Goal: Information Seeking & Learning: Learn about a topic

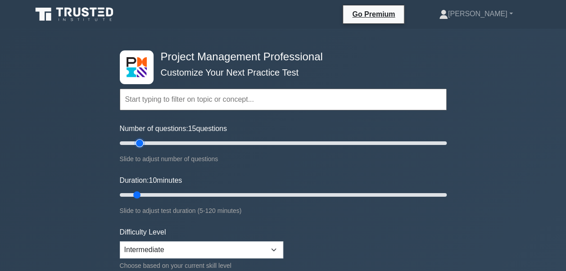
type input "15"
click at [140, 143] on input "Number of questions: 15 questions" at bounding box center [283, 143] width 327 height 11
type input "15"
click at [146, 196] on input "Duration: 10 minutes" at bounding box center [283, 195] width 327 height 11
type input "25"
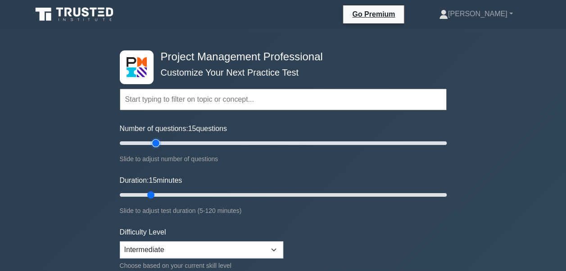
click at [155, 143] on input "Number of questions: 15 questions" at bounding box center [283, 143] width 327 height 11
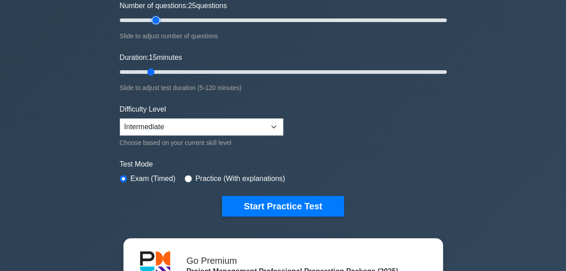
scroll to position [135, 0]
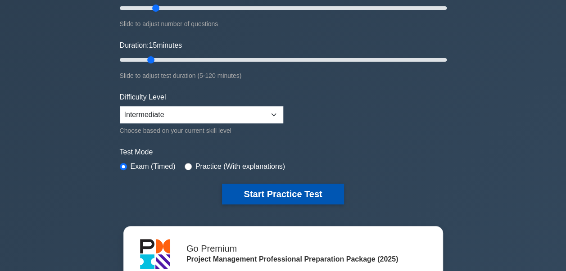
click at [305, 190] on button "Start Practice Test" at bounding box center [283, 194] width 122 height 21
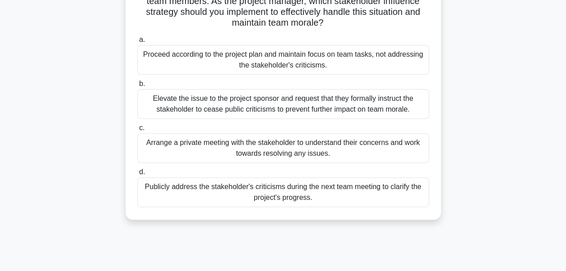
scroll to position [90, 0]
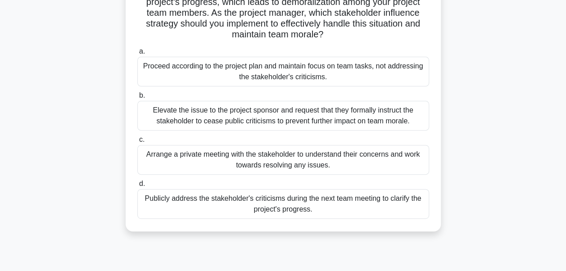
click at [372, 119] on div "Elevate the issue to the project sponsor and request that they formally instruc…" at bounding box center [283, 116] width 292 height 30
click at [137, 99] on input "b. Elevate the issue to the project sponsor and request that they formally inst…" at bounding box center [137, 96] width 0 height 6
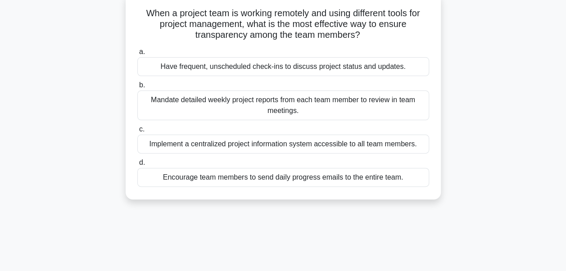
scroll to position [0, 0]
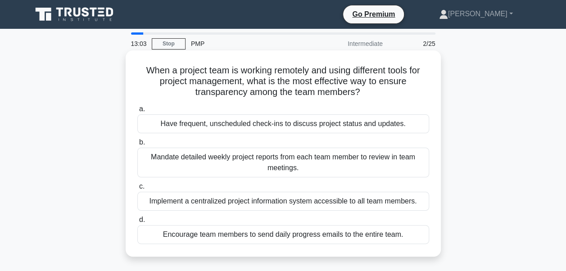
click at [319, 201] on div "Implement a centralized project information system accessible to all team membe…" at bounding box center [283, 201] width 292 height 19
click at [137, 190] on input "c. Implement a centralized project information system accessible to all team me…" at bounding box center [137, 187] width 0 height 6
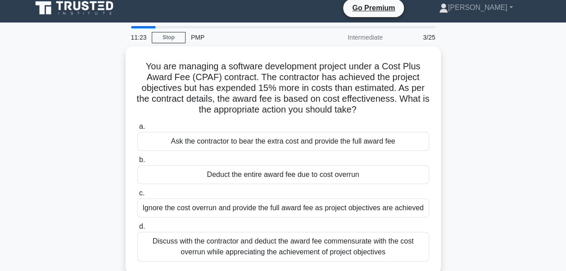
scroll to position [45, 0]
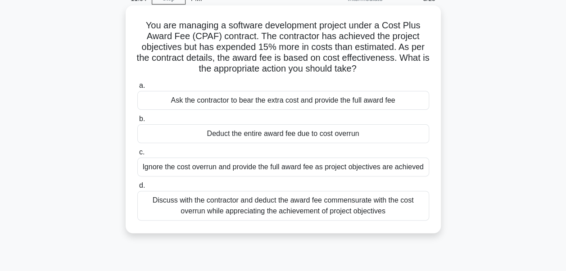
click at [349, 203] on div "Discuss with the contractor and deduct the award fee commensurate with the cost…" at bounding box center [283, 206] width 292 height 30
click at [137, 189] on input "d. Discuss with the contractor and deduct the award fee commensurate with the c…" at bounding box center [137, 186] width 0 height 6
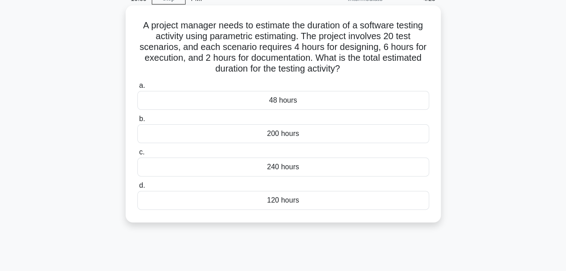
click at [335, 168] on div "240 hours" at bounding box center [283, 167] width 292 height 19
click at [137, 155] on input "c. 240 hours" at bounding box center [137, 153] width 0 height 6
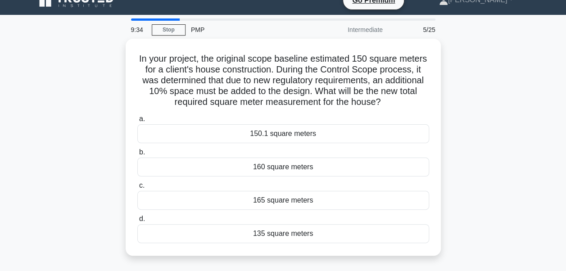
scroll to position [0, 0]
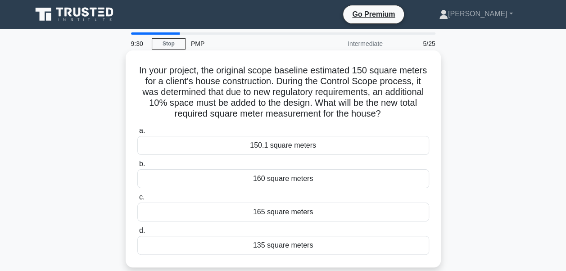
click at [307, 212] on div "165 square meters" at bounding box center [283, 212] width 292 height 19
click at [137, 200] on input "c. 165 square meters" at bounding box center [137, 198] width 0 height 6
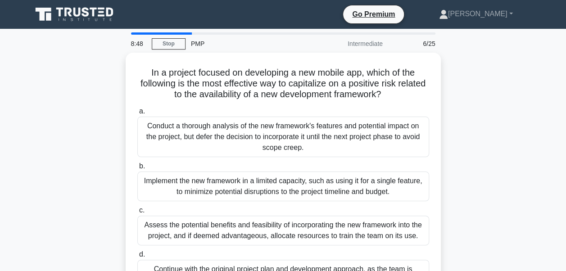
scroll to position [45, 0]
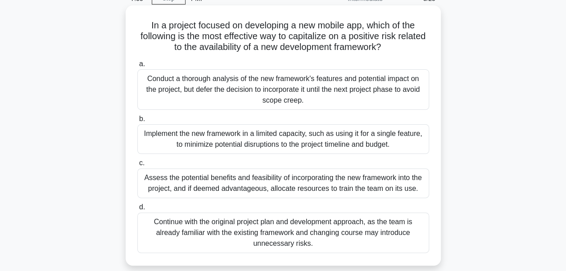
click at [361, 88] on div "Conduct a thorough analysis of the new framework's features and potential impac…" at bounding box center [283, 89] width 292 height 41
click at [137, 67] on input "a. Conduct a thorough analysis of the new framework's features and potential im…" at bounding box center [137, 64] width 0 height 6
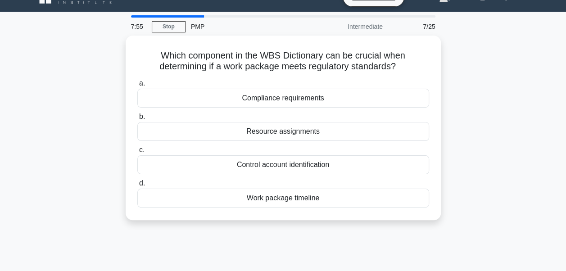
scroll to position [0, 0]
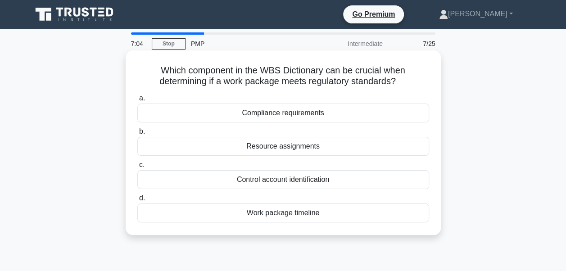
click at [326, 112] on div "Compliance requirements" at bounding box center [283, 113] width 292 height 19
click at [137, 101] on input "a. Compliance requirements" at bounding box center [137, 99] width 0 height 6
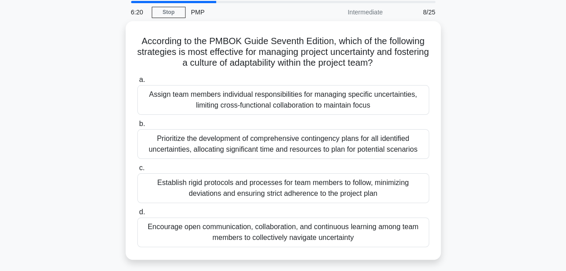
scroll to position [45, 0]
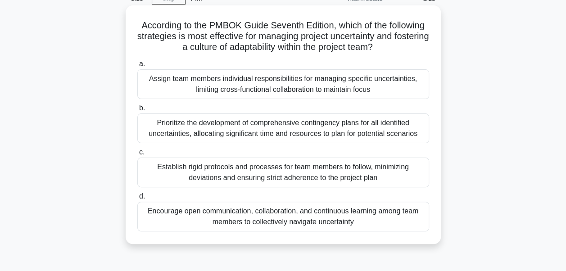
click at [401, 213] on div "Encourage open communication, collaboration, and continuous learning among team…" at bounding box center [283, 217] width 292 height 30
click at [137, 200] on input "d. Encourage open communication, collaboration, and continuous learning among t…" at bounding box center [137, 197] width 0 height 6
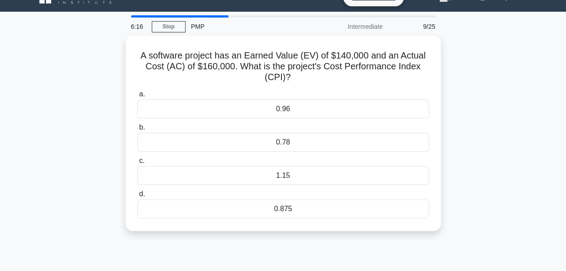
scroll to position [0, 0]
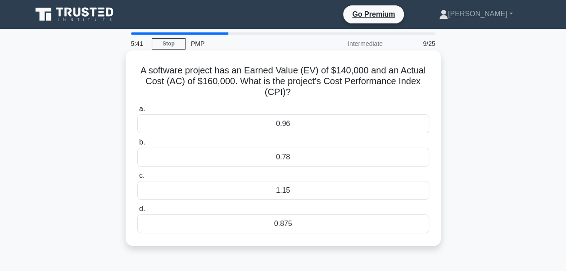
click at [314, 124] on div "0.96" at bounding box center [283, 123] width 292 height 19
click at [137, 112] on input "a. 0.96" at bounding box center [137, 109] width 0 height 6
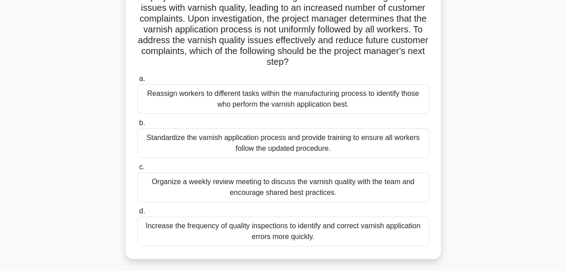
scroll to position [90, 0]
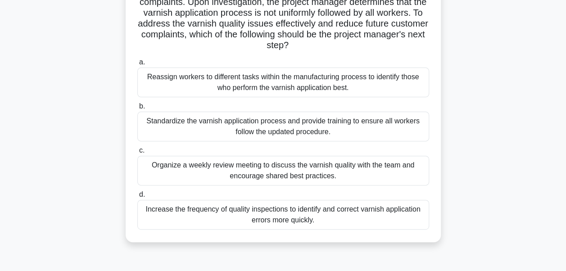
click at [334, 127] on div "Standardize the varnish application process and provide training to ensure all …" at bounding box center [283, 127] width 292 height 30
click at [137, 109] on input "b. Standardize the varnish application process and provide training to ensure a…" at bounding box center [137, 107] width 0 height 6
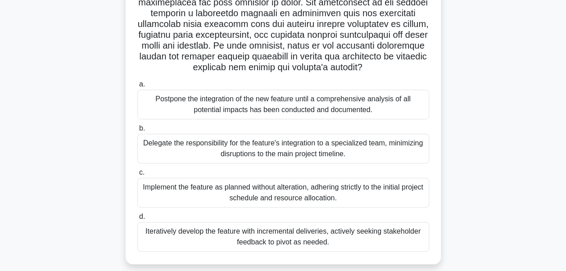
scroll to position [225, 0]
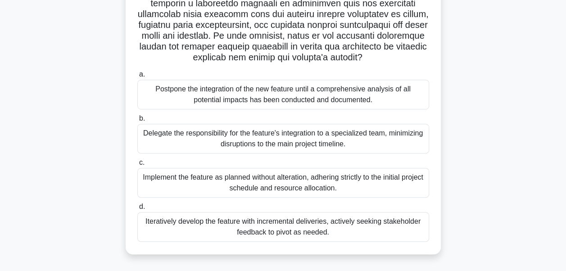
click at [351, 233] on div "Iteratively develop the feature with incremental deliveries, actively seeking s…" at bounding box center [283, 227] width 292 height 30
click at [137, 210] on input "d. Iteratively develop the feature with incremental deliveries, actively seekin…" at bounding box center [137, 207] width 0 height 6
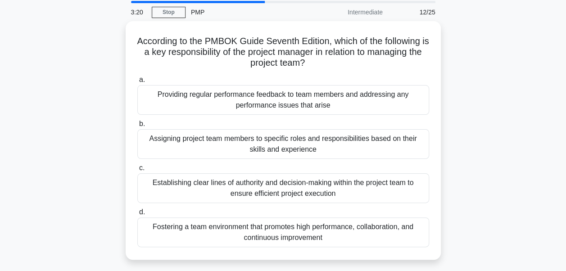
scroll to position [45, 0]
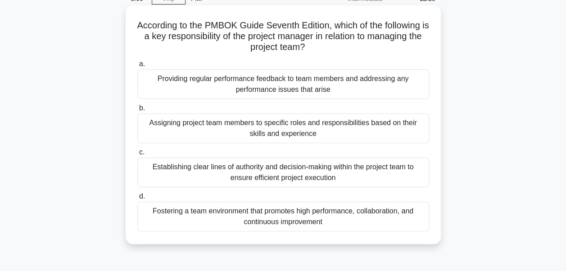
click at [384, 213] on div "Fostering a team environment that promotes high performance, collaboration, and…" at bounding box center [283, 217] width 292 height 30
click at [137, 200] on input "d. Fostering a team environment that promotes high performance, collaboration, …" at bounding box center [137, 197] width 0 height 6
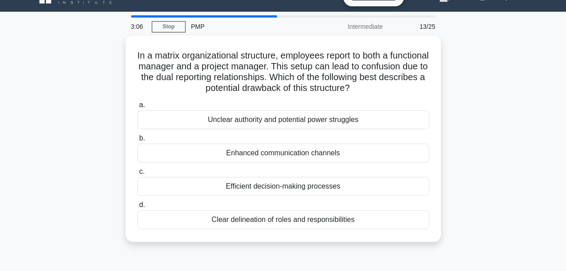
scroll to position [0, 0]
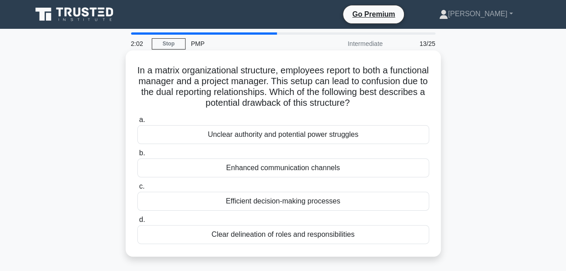
click at [342, 132] on div "Unclear authority and potential power struggles" at bounding box center [283, 134] width 292 height 19
click at [137, 123] on input "a. Unclear authority and potential power struggles" at bounding box center [137, 120] width 0 height 6
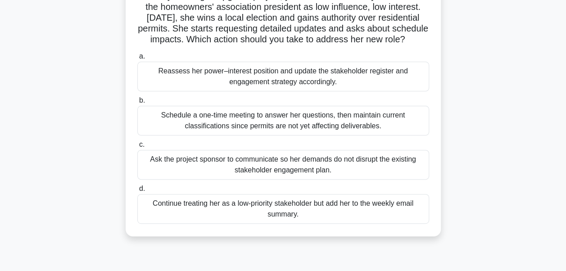
scroll to position [90, 0]
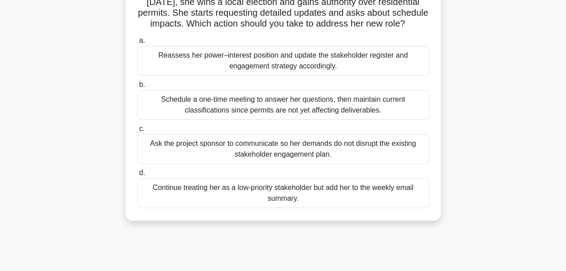
click at [337, 71] on div "Reassess her power–interest position and update the stakeholder register and en…" at bounding box center [283, 61] width 292 height 30
click at [137, 44] on input "a. Reassess her power–interest position and update the stakeholder register and…" at bounding box center [137, 41] width 0 height 6
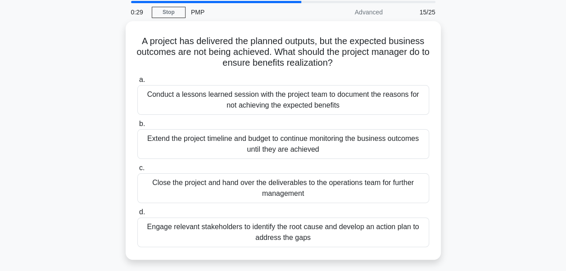
scroll to position [45, 0]
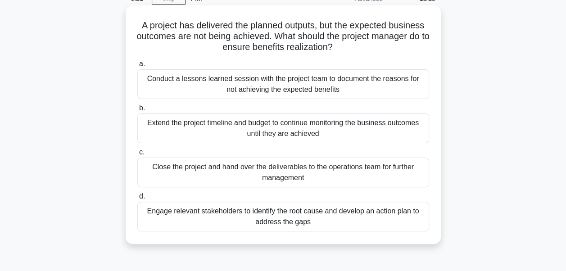
click at [364, 87] on div "Conduct a lessons learned session with the project team to document the reasons…" at bounding box center [283, 84] width 292 height 30
click at [137, 67] on input "a. Conduct a lessons learned session with the project team to document the reas…" at bounding box center [137, 64] width 0 height 6
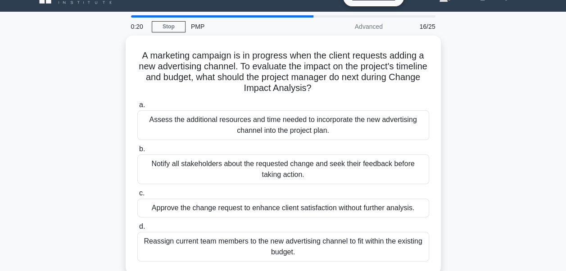
scroll to position [0, 0]
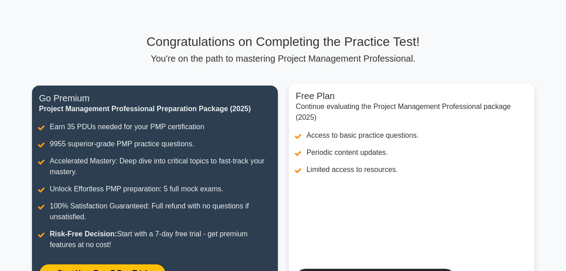
scroll to position [90, 0]
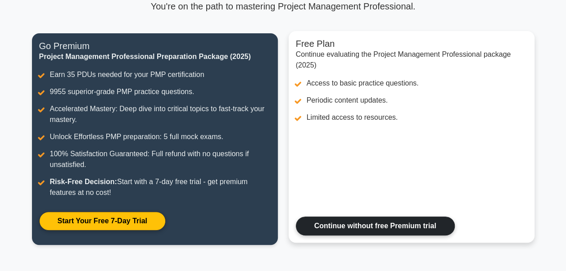
drag, startPoint x: 420, startPoint y: 224, endPoint x: 427, endPoint y: 222, distance: 7.7
click at [420, 224] on link "Continue without free Premium trial" at bounding box center [375, 226] width 159 height 19
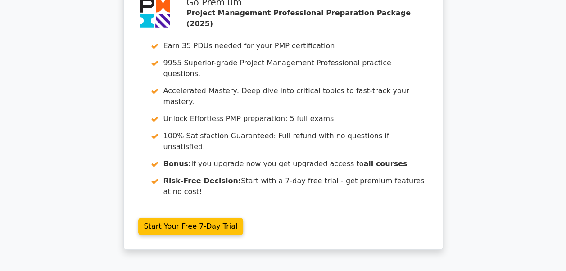
scroll to position [1597, 0]
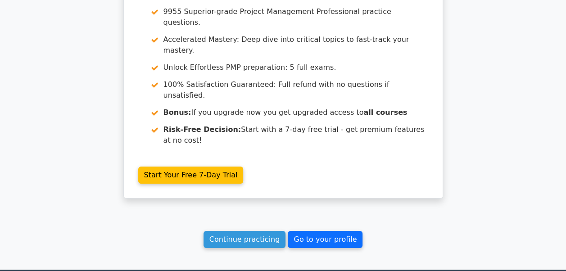
click at [322, 231] on link "Go to your profile" at bounding box center [325, 239] width 75 height 17
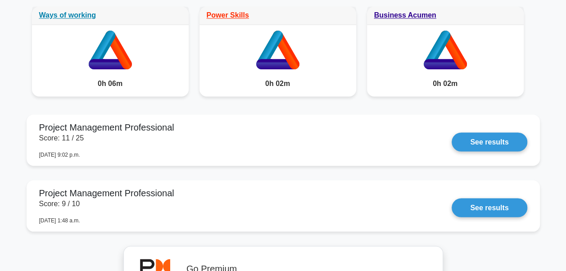
scroll to position [762, 0]
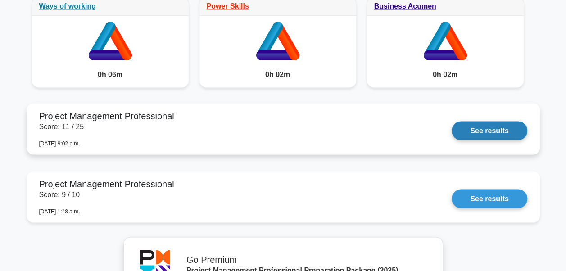
click at [489, 132] on link "See results" at bounding box center [489, 130] width 75 height 19
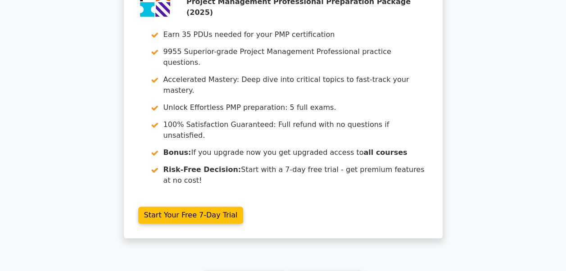
scroll to position [1902, 0]
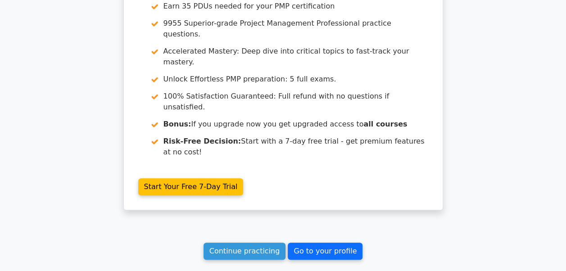
click at [332, 243] on link "Go to your profile" at bounding box center [325, 251] width 75 height 17
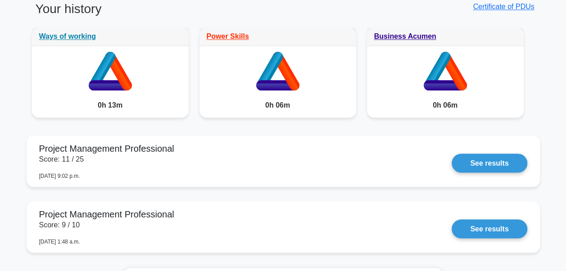
scroll to position [833, 0]
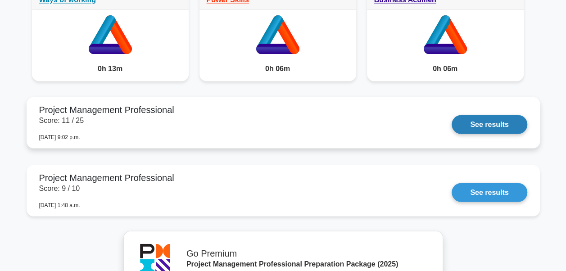
click at [500, 121] on link "See results" at bounding box center [489, 124] width 75 height 19
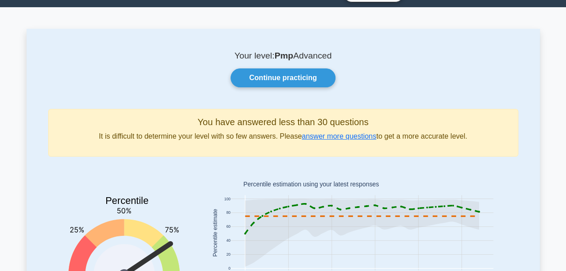
scroll to position [0, 0]
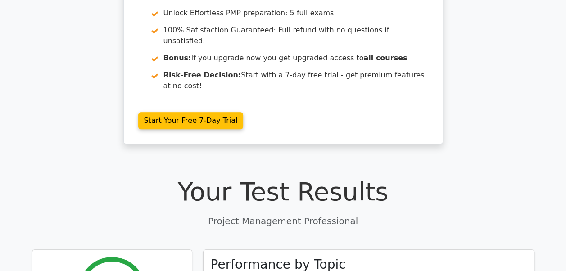
scroll to position [225, 0]
